Goal: Information Seeking & Learning: Understand process/instructions

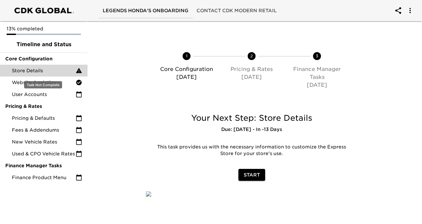
click at [58, 71] on span "Store Details" at bounding box center [44, 70] width 64 height 7
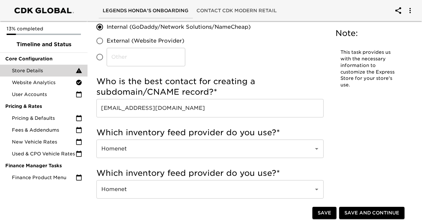
scroll to position [134, 0]
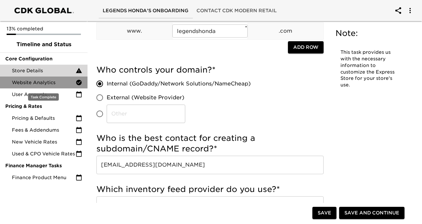
click at [48, 87] on div "Website Analytics" at bounding box center [43, 83] width 87 height 12
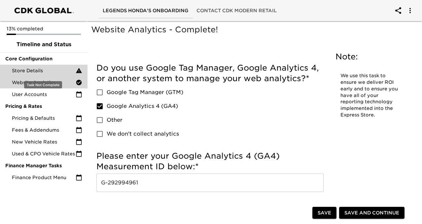
click at [55, 68] on span "Store Details" at bounding box center [44, 70] width 64 height 7
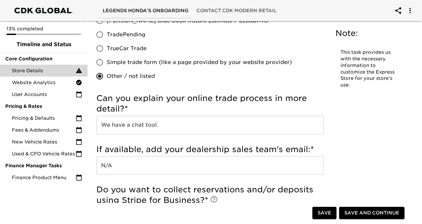
scroll to position [1426, 0]
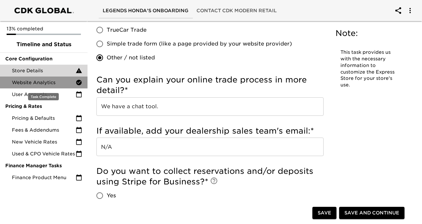
click at [46, 87] on div "Website Analytics" at bounding box center [43, 83] width 87 height 12
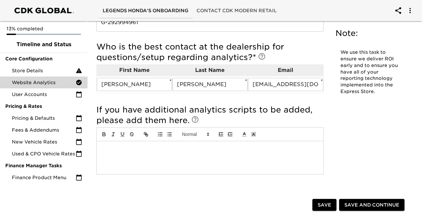
scroll to position [217, 0]
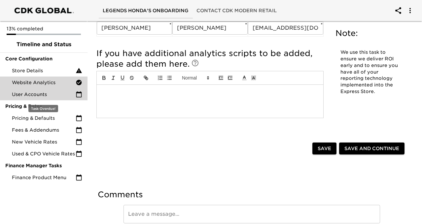
click at [55, 98] on div "User Accounts" at bounding box center [43, 94] width 87 height 12
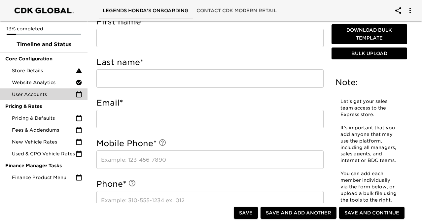
scroll to position [80, 0]
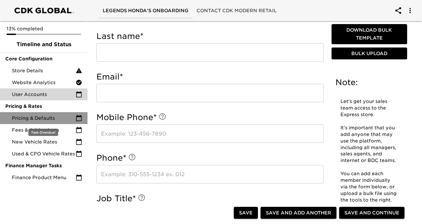
click at [54, 119] on span "Pricing & Defaults" at bounding box center [44, 118] width 64 height 7
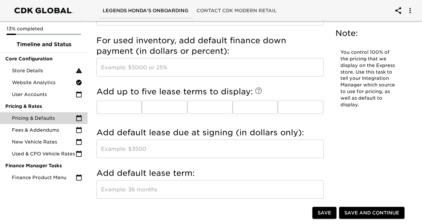
scroll to position [654, 0]
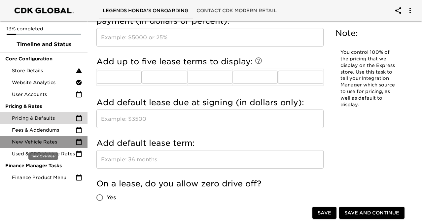
click at [46, 138] on div "New Vehicle Rates" at bounding box center [43, 142] width 87 height 12
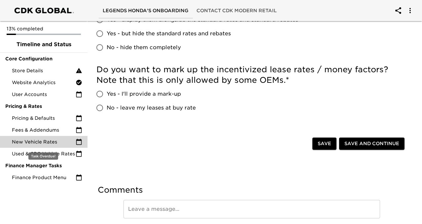
scroll to position [190, 0]
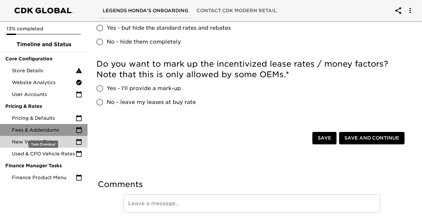
click at [53, 127] on span "Fees & Addendums" at bounding box center [44, 130] width 64 height 7
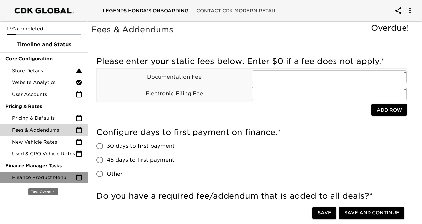
click at [54, 183] on div "Finance Product Menu" at bounding box center [43, 178] width 87 height 12
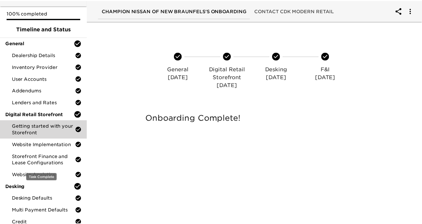
scroll to position [18, 0]
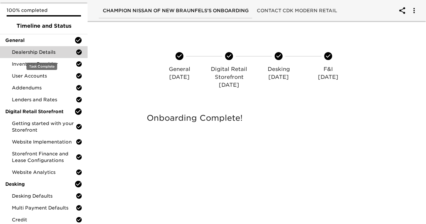
click at [57, 49] on span "Dealership Details" at bounding box center [44, 52] width 64 height 7
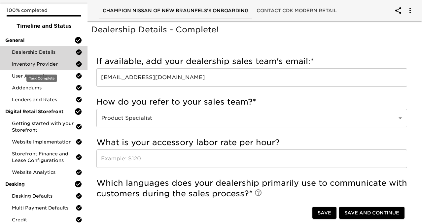
click at [49, 66] on span "Inventory Provider" at bounding box center [44, 64] width 64 height 7
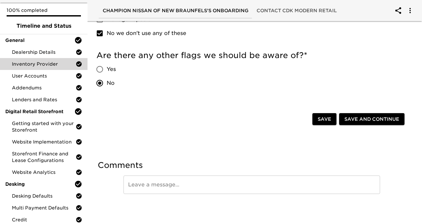
scroll to position [479, 0]
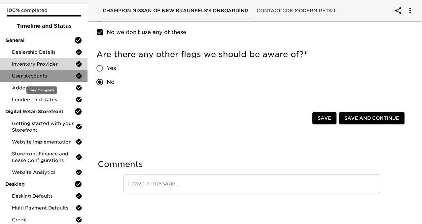
click at [50, 79] on span "User Accounts" at bounding box center [44, 76] width 64 height 7
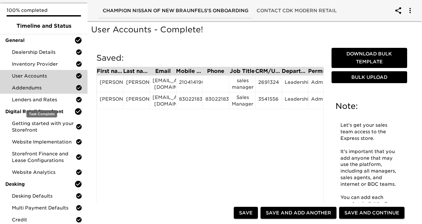
click at [29, 91] on div "Addendums" at bounding box center [43, 88] width 87 height 12
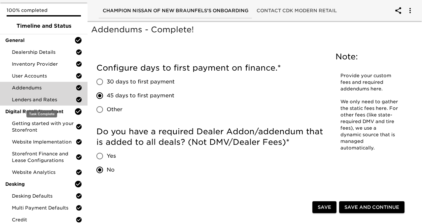
click at [46, 102] on span "Lenders and Rates" at bounding box center [44, 99] width 64 height 7
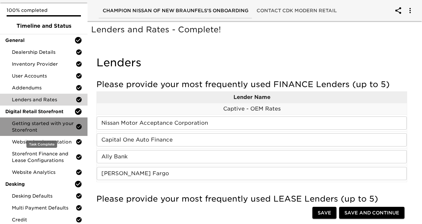
click at [53, 123] on span "Getting started with your Storefront" at bounding box center [44, 126] width 64 height 13
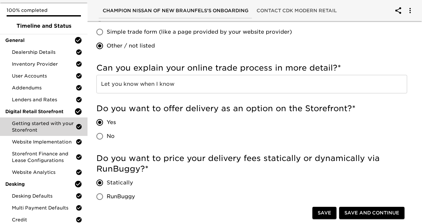
scroll to position [348, 0]
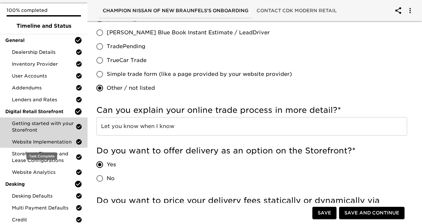
click at [41, 145] on span "Website Implementation" at bounding box center [44, 142] width 64 height 7
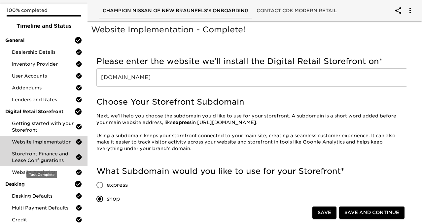
click at [41, 163] on span "Storefront Finance and Lease Configurations" at bounding box center [44, 157] width 64 height 13
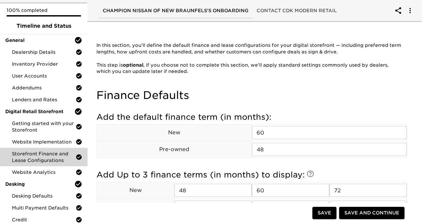
scroll to position [38, 0]
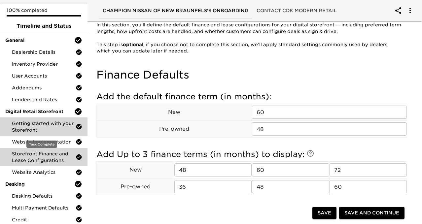
click at [35, 120] on span "Getting started with your Storefront" at bounding box center [44, 126] width 64 height 13
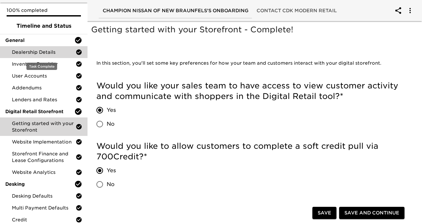
click at [47, 50] on span "Dealership Details" at bounding box center [44, 52] width 64 height 7
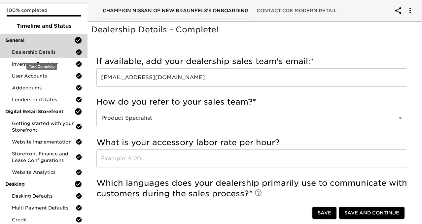
click at [47, 42] on span "General" at bounding box center [39, 40] width 69 height 7
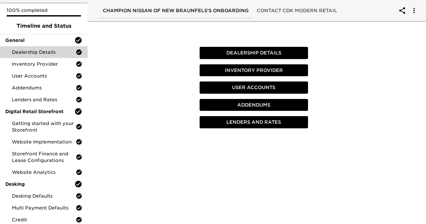
click at [47, 52] on span "Dealership Details" at bounding box center [44, 52] width 64 height 7
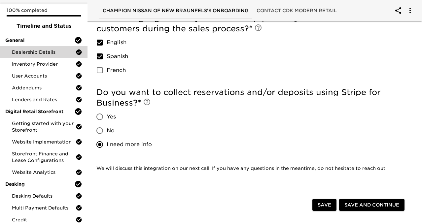
scroll to position [182, 0]
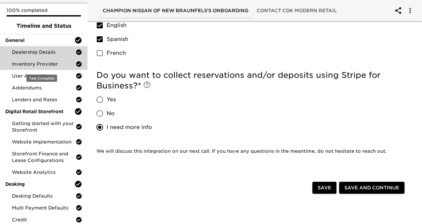
click at [45, 63] on span "Inventory Provider" at bounding box center [44, 64] width 64 height 7
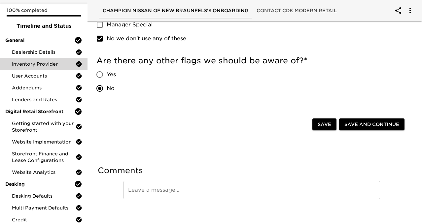
scroll to position [479, 0]
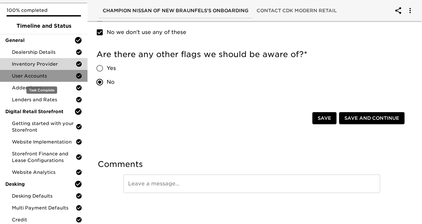
click at [45, 78] on span "User Accounts" at bounding box center [44, 76] width 64 height 7
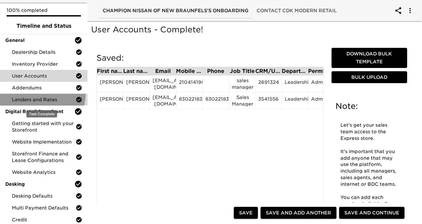
click at [41, 95] on div "Lenders and Rates" at bounding box center [43, 100] width 87 height 12
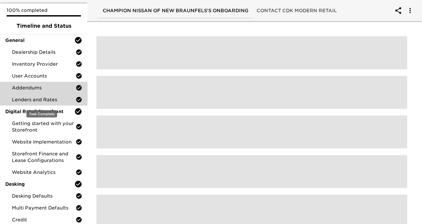
click at [41, 83] on div "Addendums" at bounding box center [43, 88] width 87 height 12
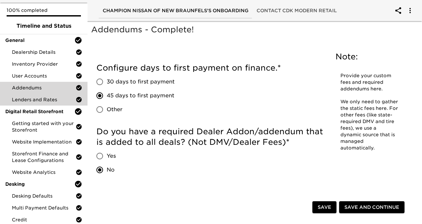
click at [41, 96] on div "Lenders and Rates" at bounding box center [43, 100] width 87 height 12
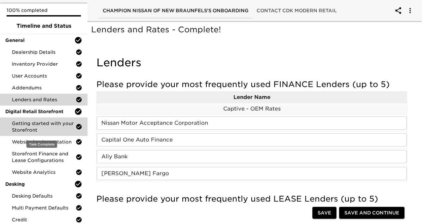
click at [29, 122] on span "Getting started with your Storefront" at bounding box center [44, 126] width 64 height 13
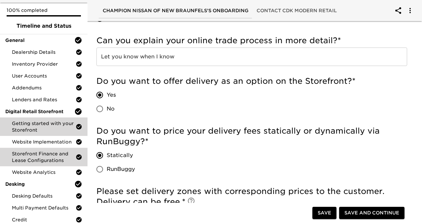
scroll to position [28, 0]
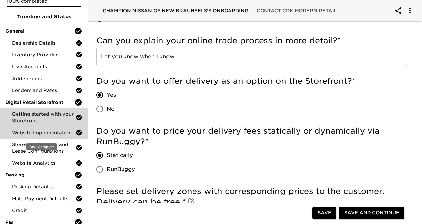
click at [40, 135] on span "Website Implementation" at bounding box center [44, 132] width 64 height 7
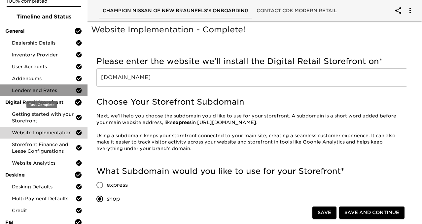
click at [45, 88] on span "Lenders and Rates" at bounding box center [44, 90] width 64 height 7
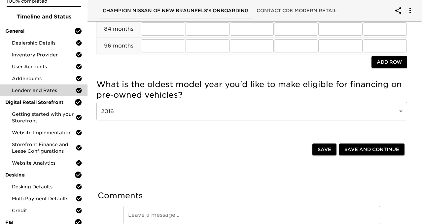
scroll to position [859, 0]
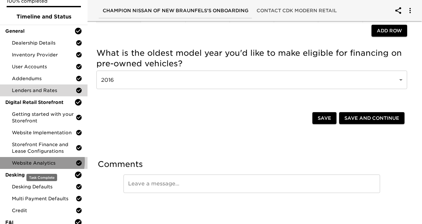
click at [41, 161] on span "Website Analytics" at bounding box center [44, 163] width 64 height 7
